Goal: Find contact information: Find contact information

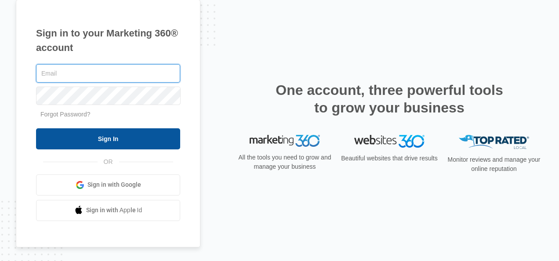
type input "[EMAIL_ADDRESS][DOMAIN_NAME]"
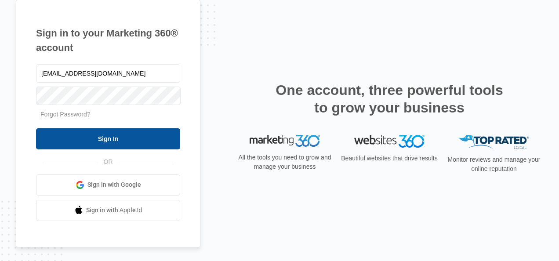
click at [67, 134] on input "Sign In" at bounding box center [108, 138] width 144 height 21
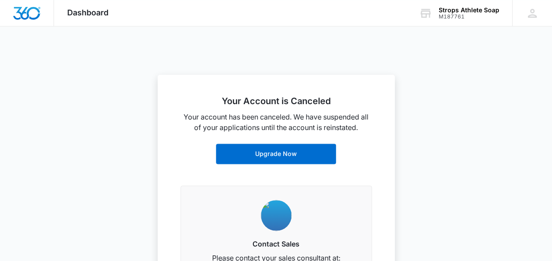
scroll to position [517, 0]
click at [393, 199] on div "Your Account is Canceled Your account has been canceled. We have suspended all …" at bounding box center [276, 179] width 237 height 208
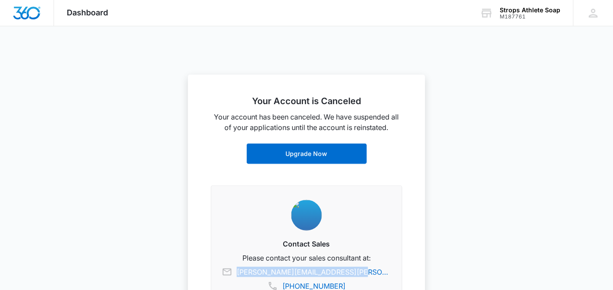
drag, startPoint x: 374, startPoint y: 272, endPoint x: 257, endPoint y: 273, distance: 116.9
click at [257, 261] on span "[EMAIL_ADDRESS][DOMAIN_NAME] [PHONE_NUMBER]" at bounding box center [307, 279] width 170 height 25
copy link "[PERSON_NAME][EMAIL_ADDRESS][PERSON_NAME][DOMAIN_NAME]"
